Goal: Find specific page/section: Find specific page/section

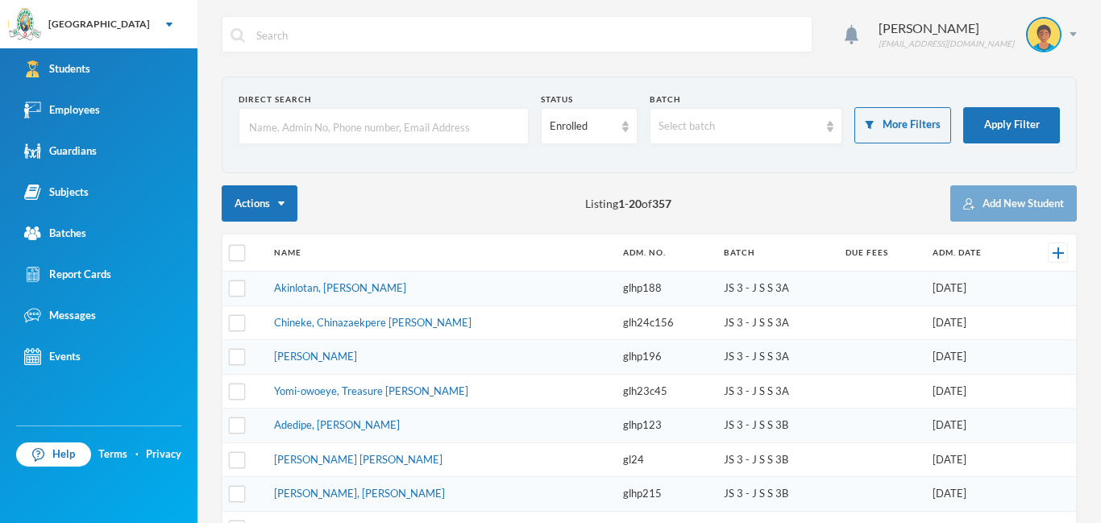
scroll to position [43, 0]
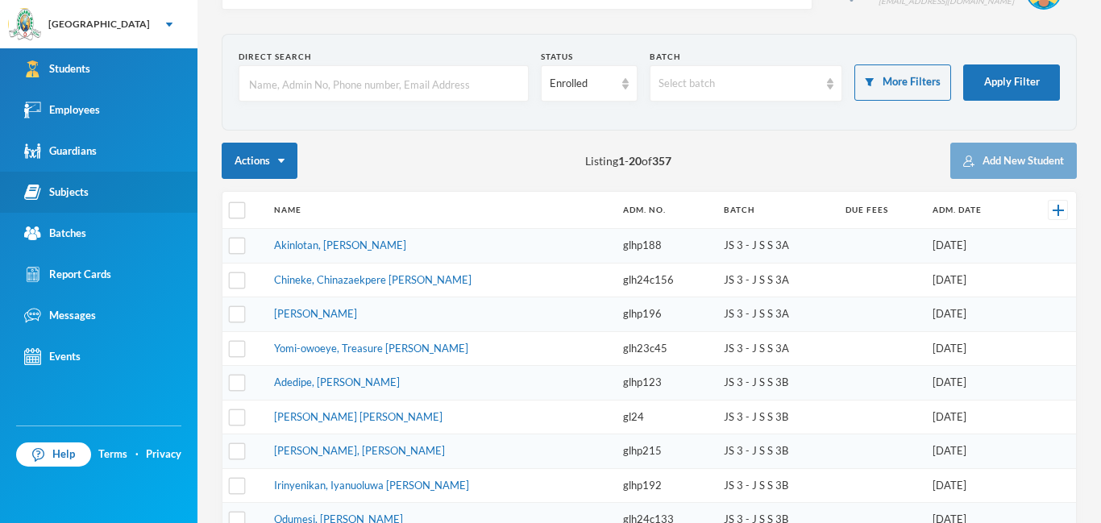
click at [69, 202] on link "Subjects" at bounding box center [98, 192] width 197 height 41
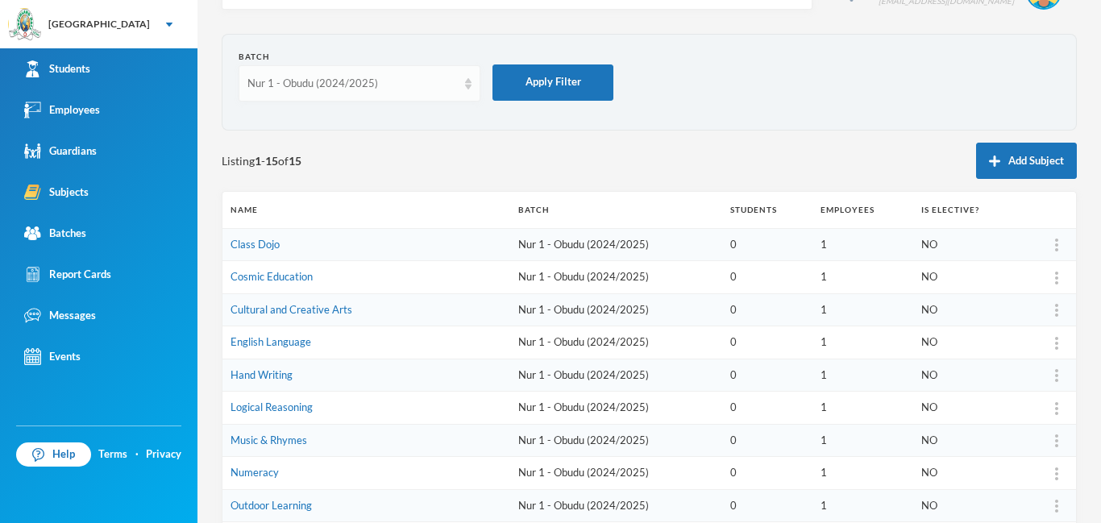
click at [440, 82] on div "Nur 1 - Obudu (2024/2025)" at bounding box center [352, 84] width 210 height 16
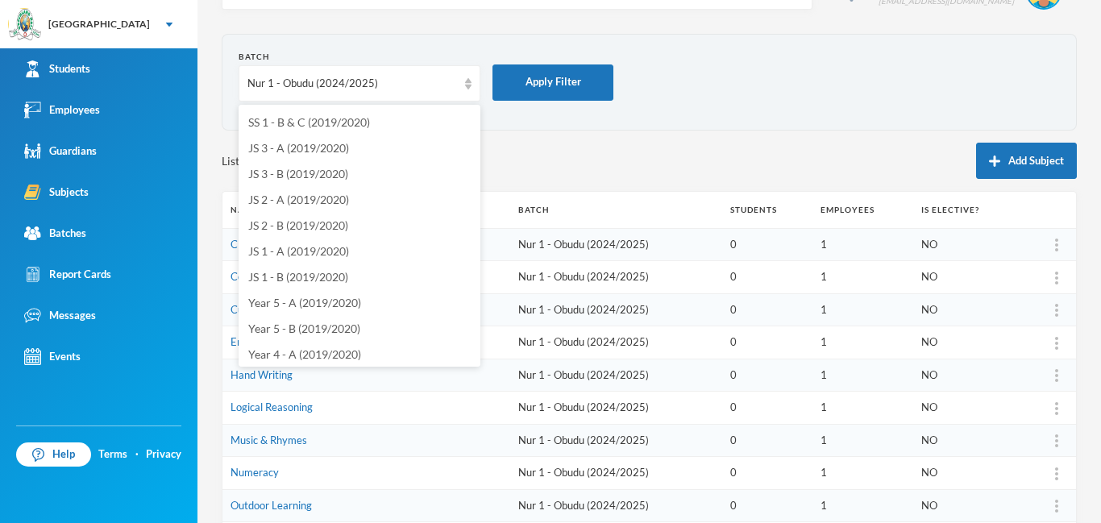
scroll to position [4310, 0]
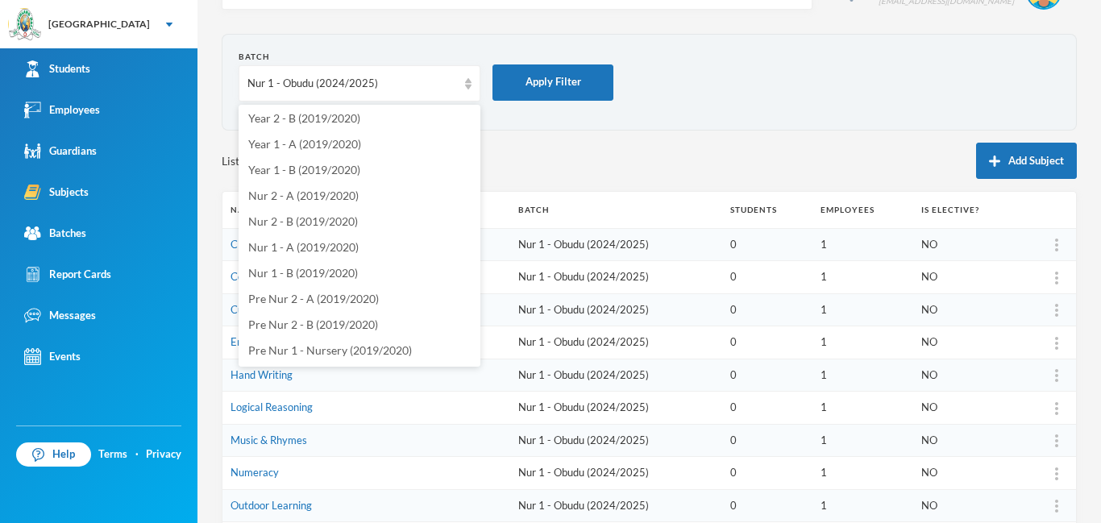
click at [527, 162] on div "Listing 1 - 15 of 15 Add Subject" at bounding box center [649, 161] width 855 height 36
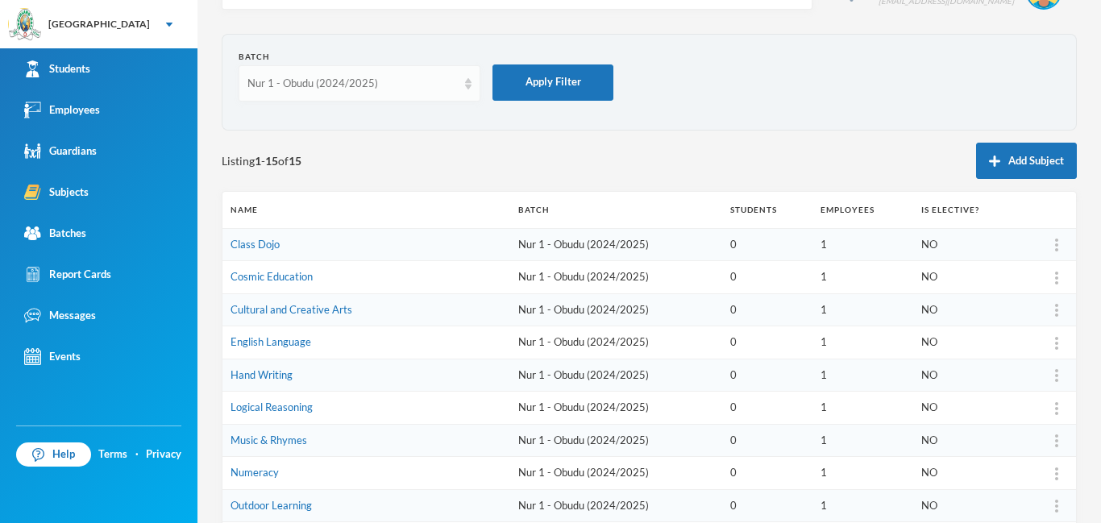
click at [366, 80] on div "Nur 1 - Obudu (2024/2025)" at bounding box center [352, 84] width 210 height 16
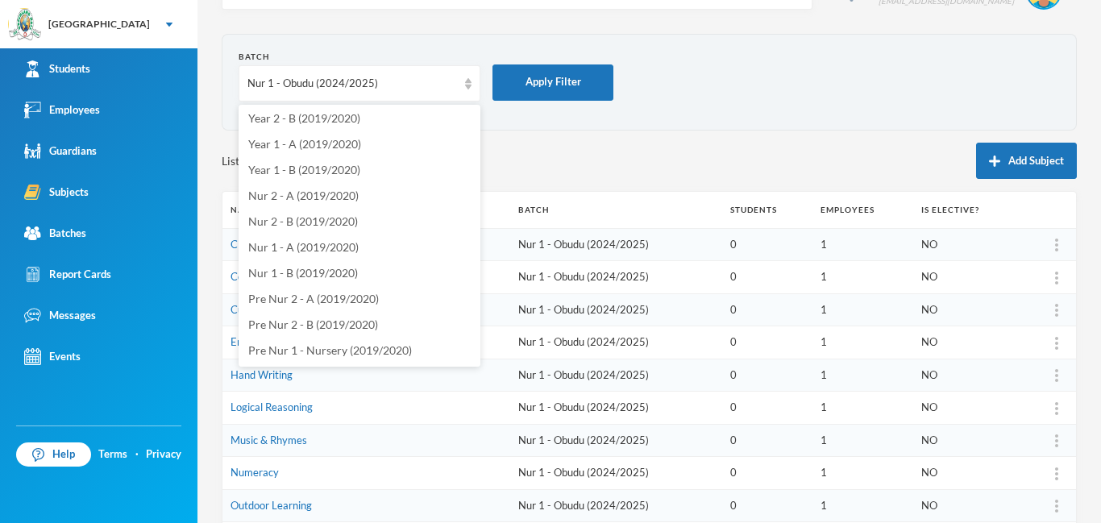
click at [509, 123] on section "Batch Nur 1 - Obudu (2024/2025) Apply Filter" at bounding box center [649, 82] width 855 height 97
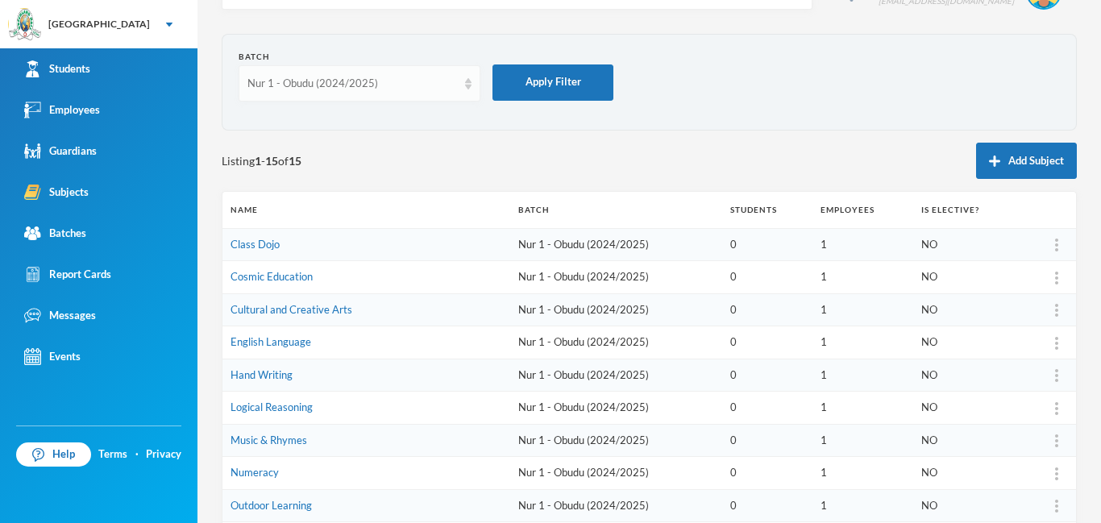
click at [472, 83] on div "Nur 1 - Obudu (2024/2025)" at bounding box center [360, 83] width 242 height 36
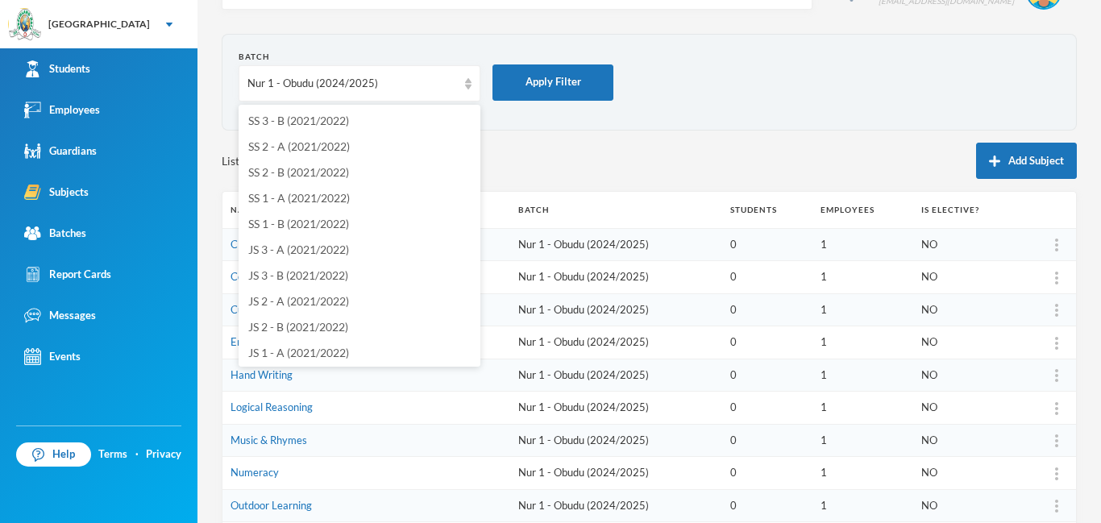
scroll to position [1903, 0]
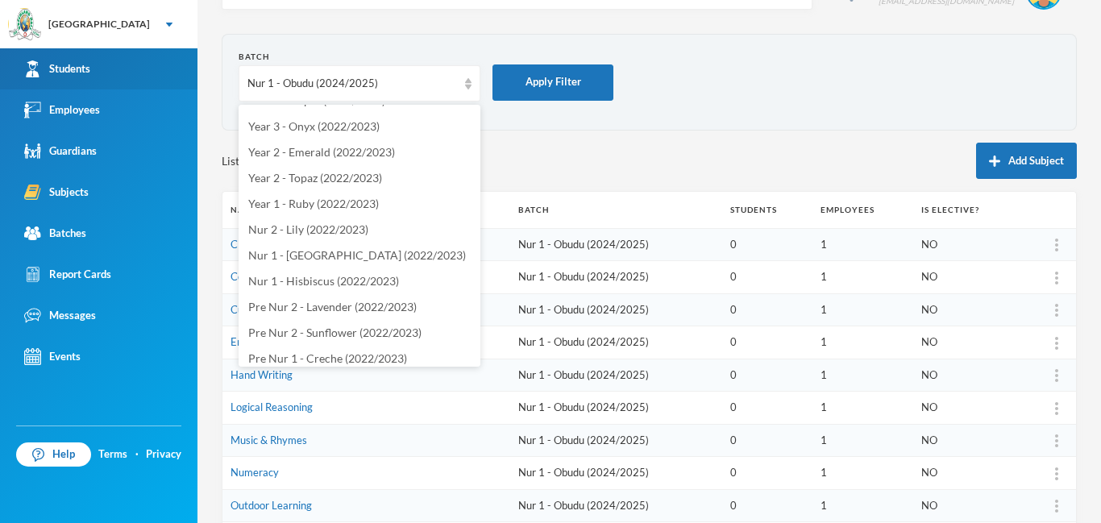
click at [105, 71] on link "Students" at bounding box center [98, 68] width 197 height 41
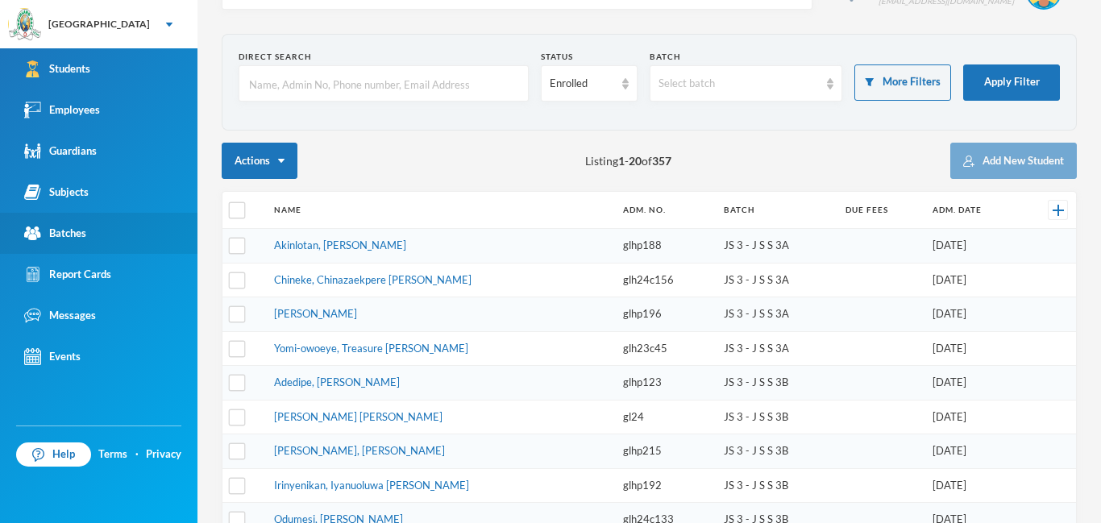
click at [88, 242] on link "Batches" at bounding box center [98, 233] width 197 height 41
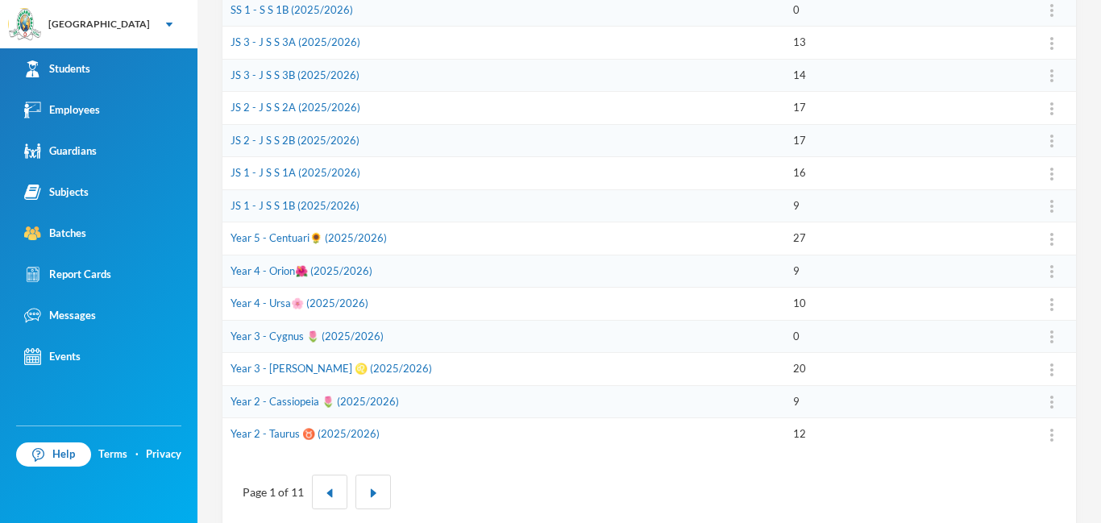
scroll to position [501, 0]
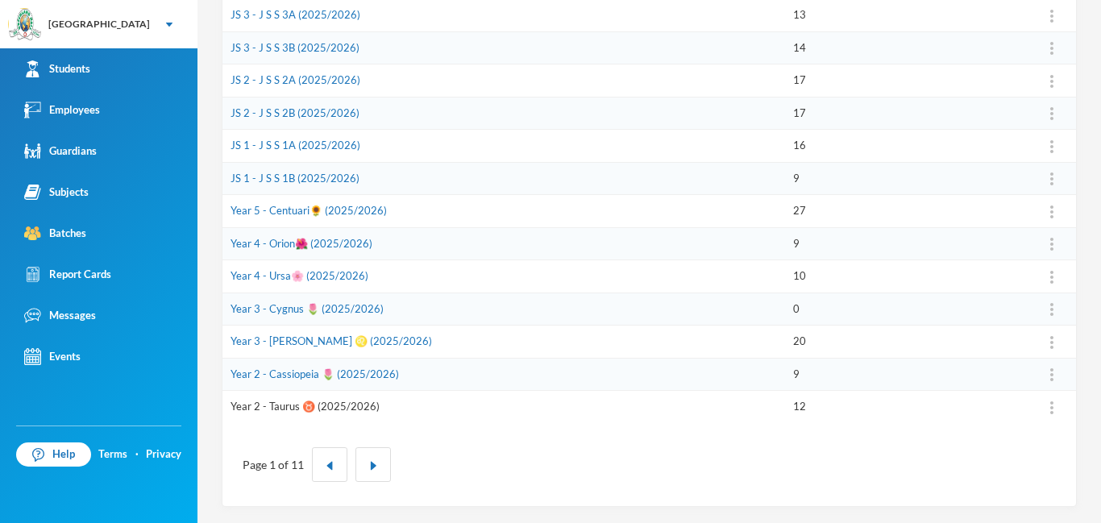
click at [283, 409] on link "Year 2 - Taurus ♉️ (2025/2026)" at bounding box center [305, 406] width 149 height 13
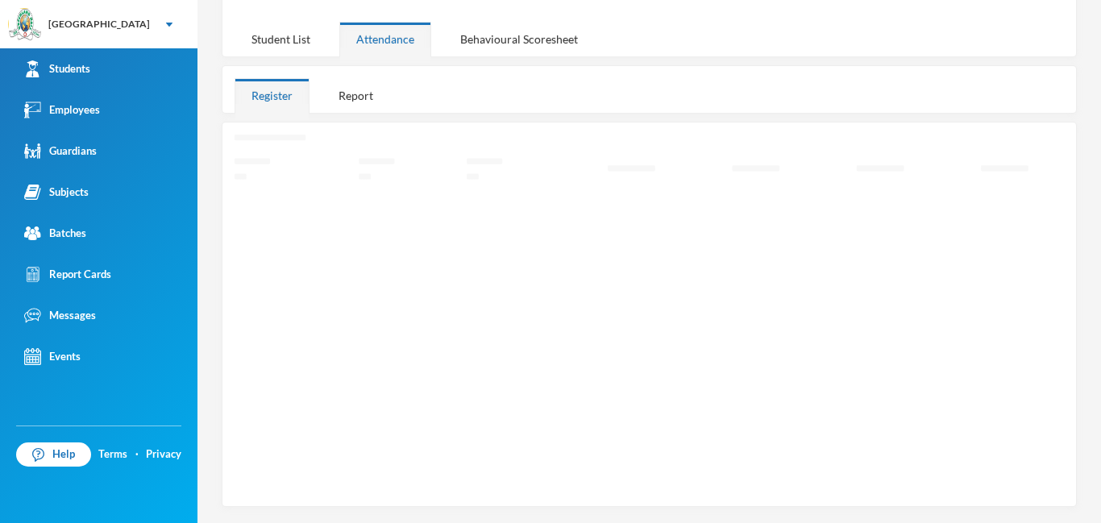
scroll to position [193, 0]
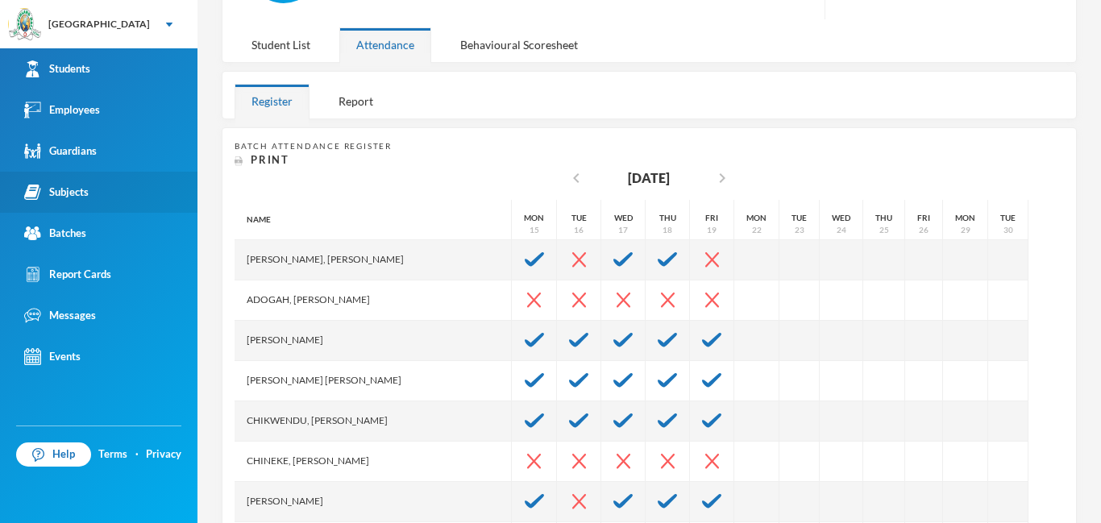
click at [94, 194] on link "Subjects" at bounding box center [98, 192] width 197 height 41
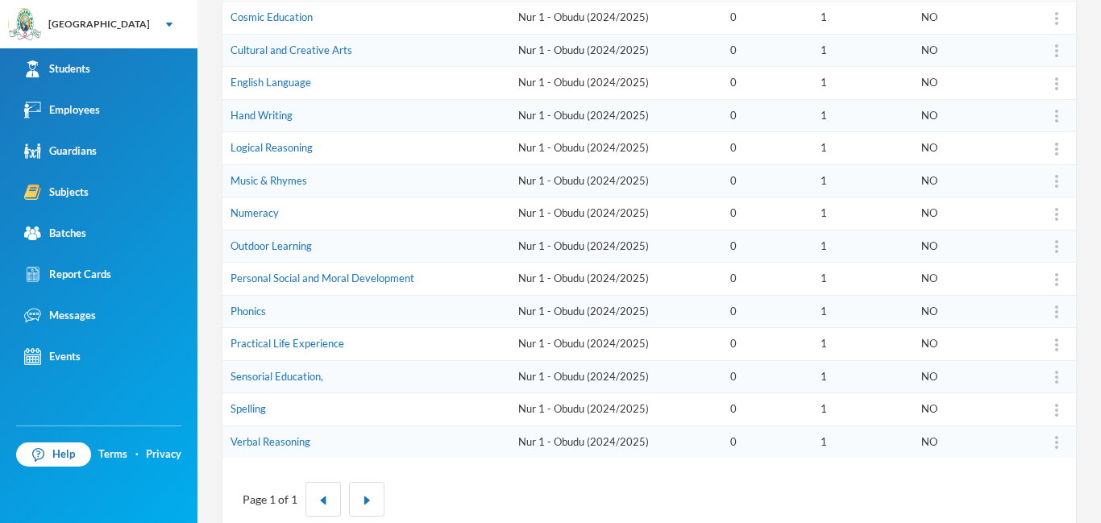
scroll to position [304, 0]
click at [370, 495] on img "button" at bounding box center [367, 499] width 10 height 10
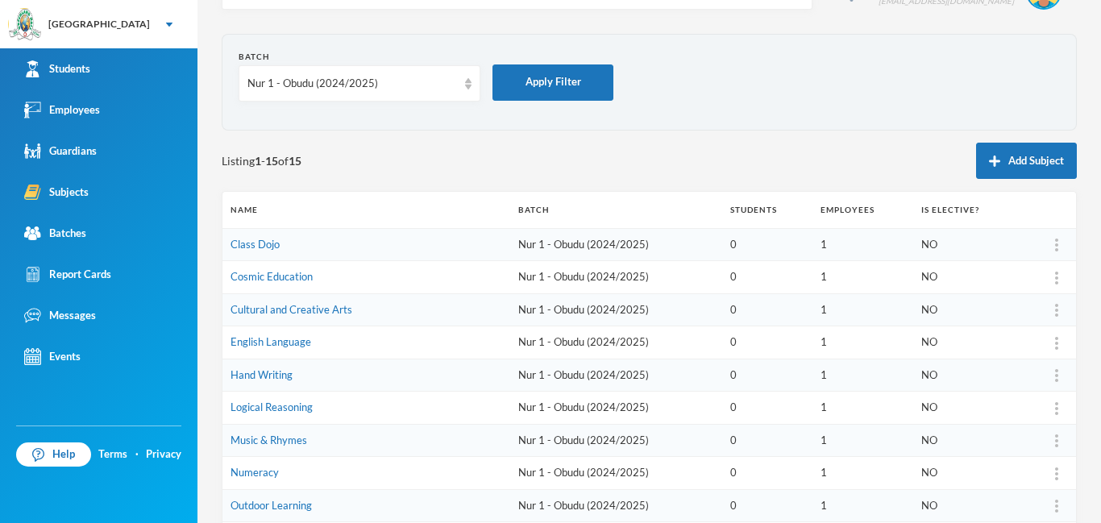
scroll to position [39, 0]
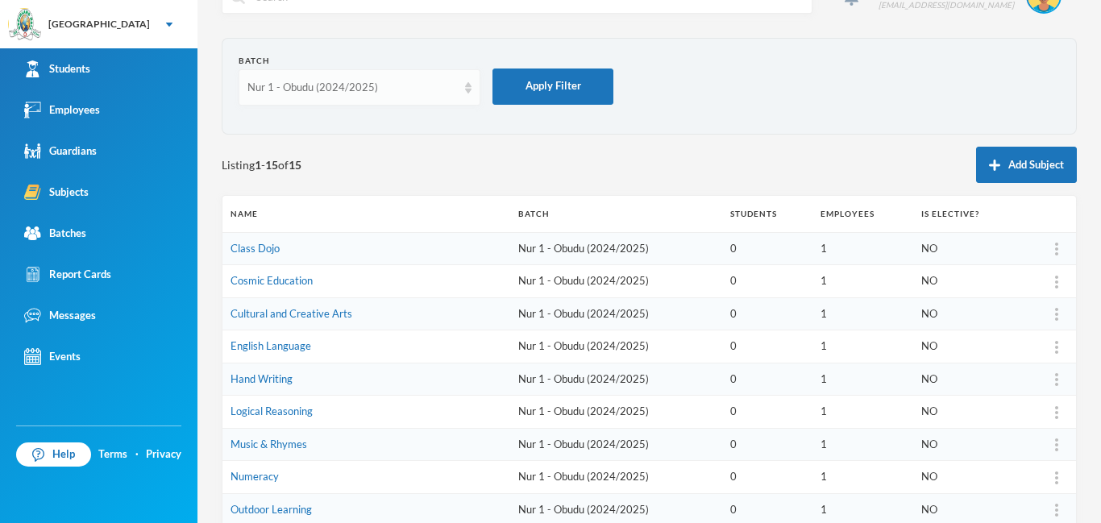
click at [453, 87] on div "Nur 1 - Obudu (2024/2025)" at bounding box center [352, 88] width 210 height 16
